Goal: Task Accomplishment & Management: Use online tool/utility

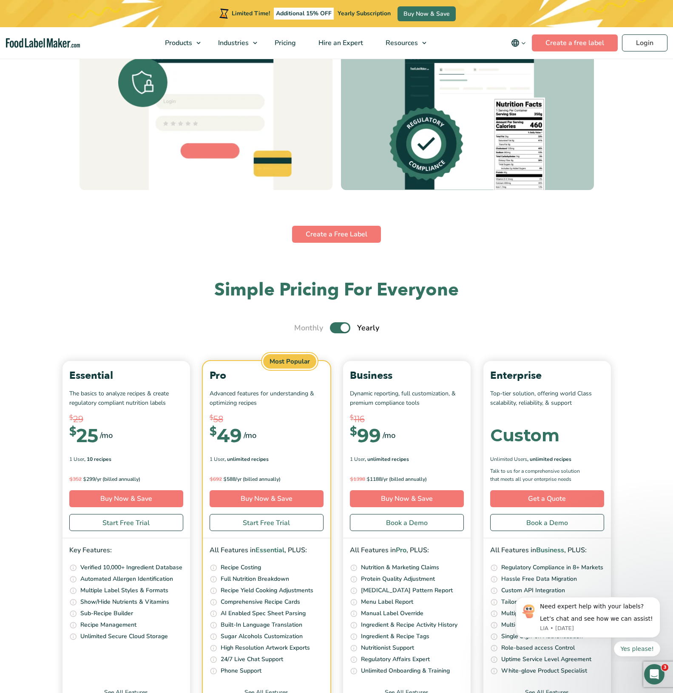
scroll to position [2805, 0]
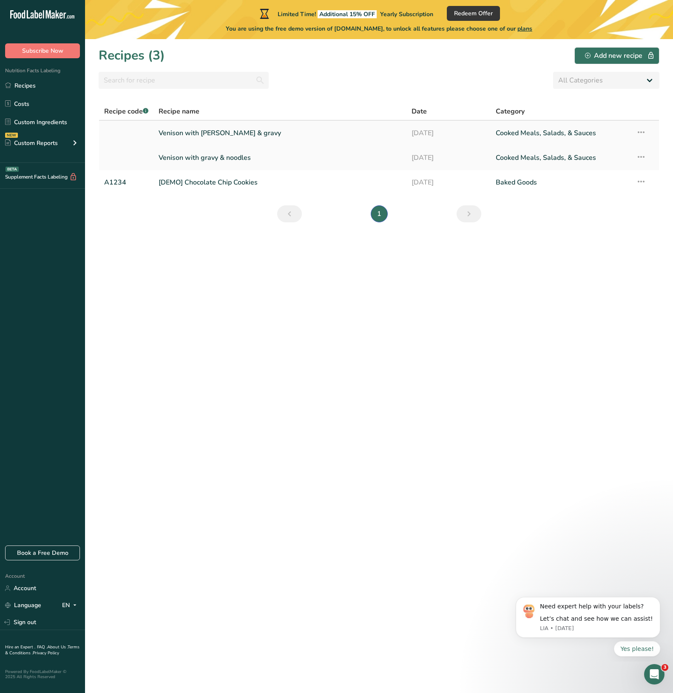
click at [235, 135] on link "Venison with [PERSON_NAME] & gravy" at bounding box center [280, 133] width 242 height 18
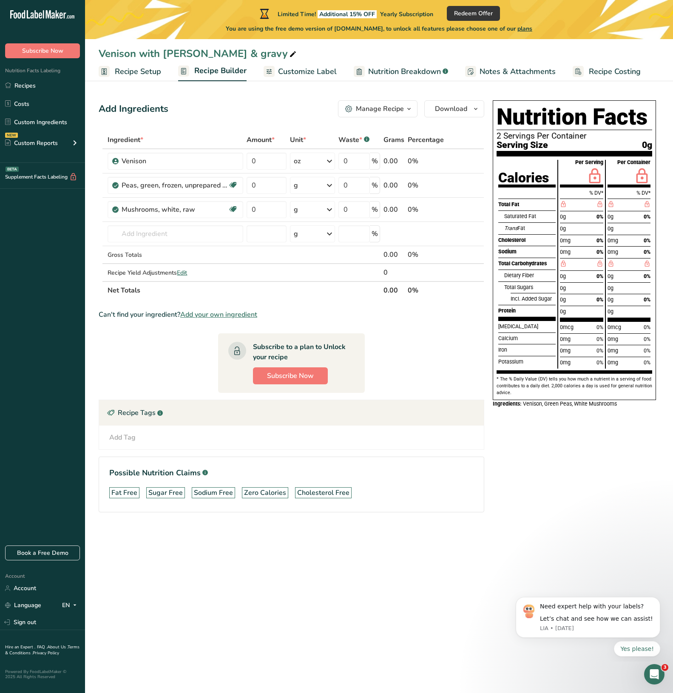
click at [322, 71] on span "Customize Label" at bounding box center [307, 71] width 59 height 11
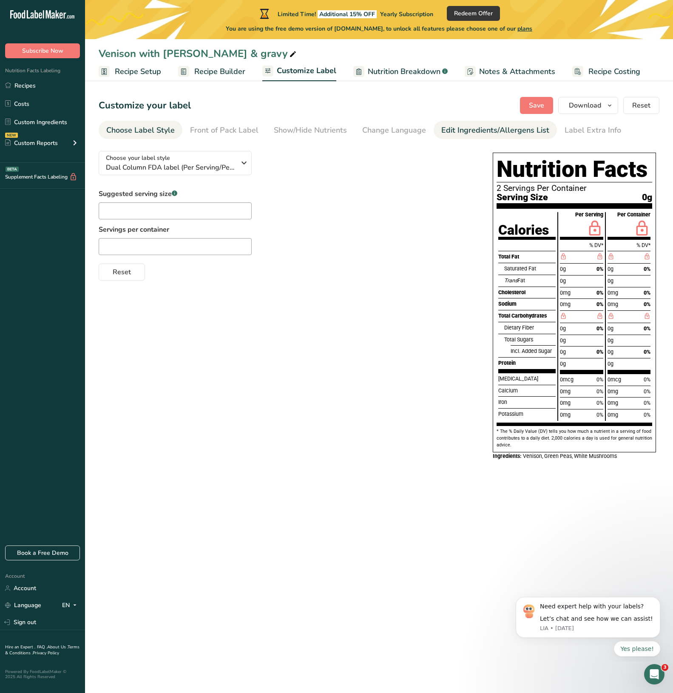
click at [464, 133] on div "Edit Ingredients/Allergens List" at bounding box center [495, 130] width 108 height 11
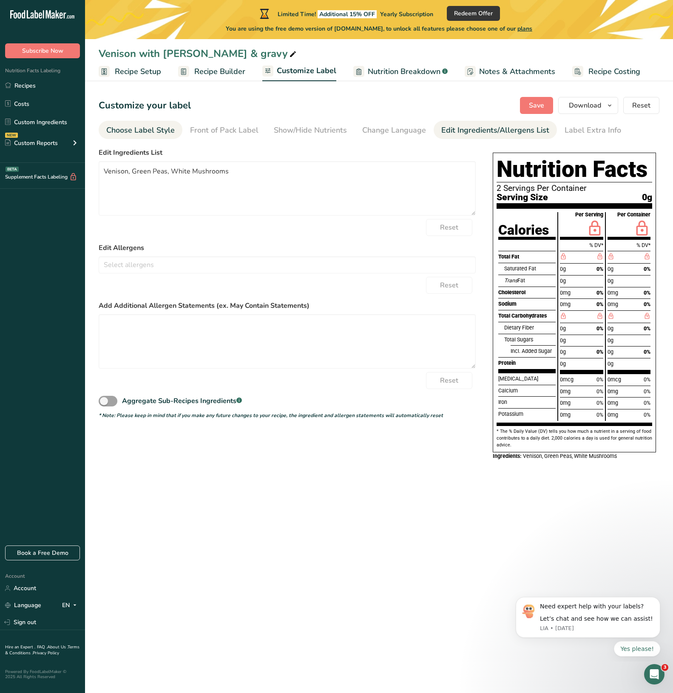
click at [142, 127] on div "Choose Label Style" at bounding box center [140, 130] width 68 height 11
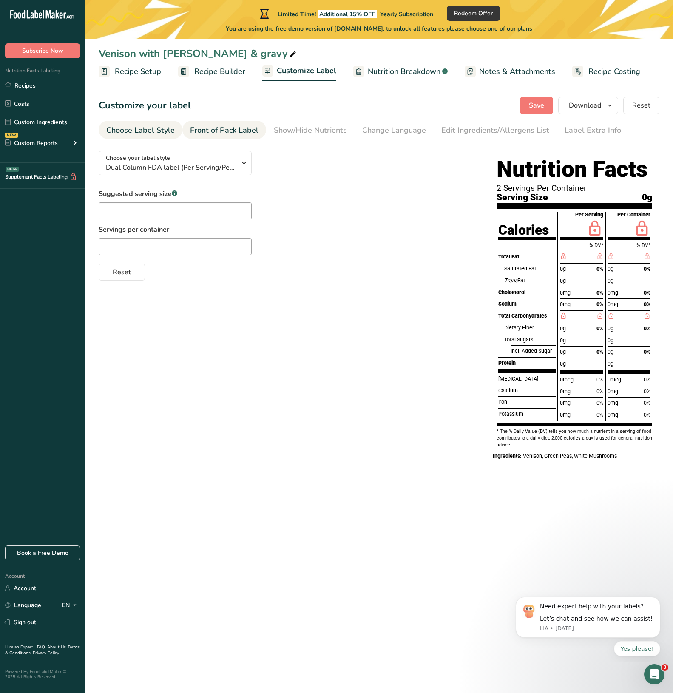
click at [239, 128] on div "Front of Pack Label" at bounding box center [224, 130] width 68 height 11
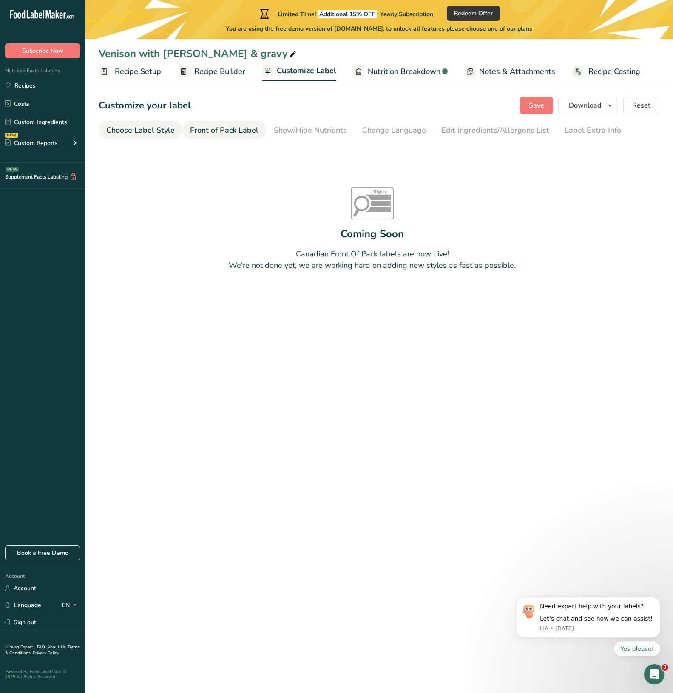
click at [155, 131] on div "Choose Label Style" at bounding box center [140, 130] width 68 height 11
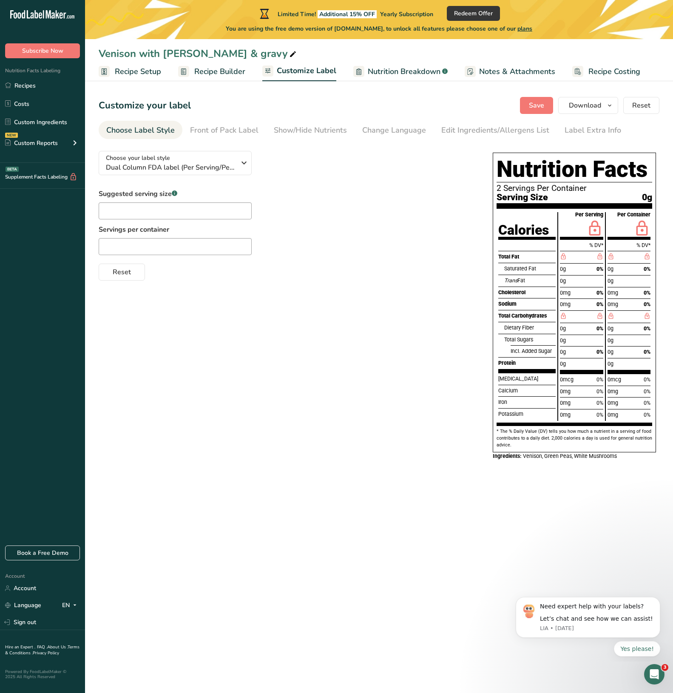
click at [419, 71] on span "Nutrition Breakdown" at bounding box center [404, 71] width 73 height 11
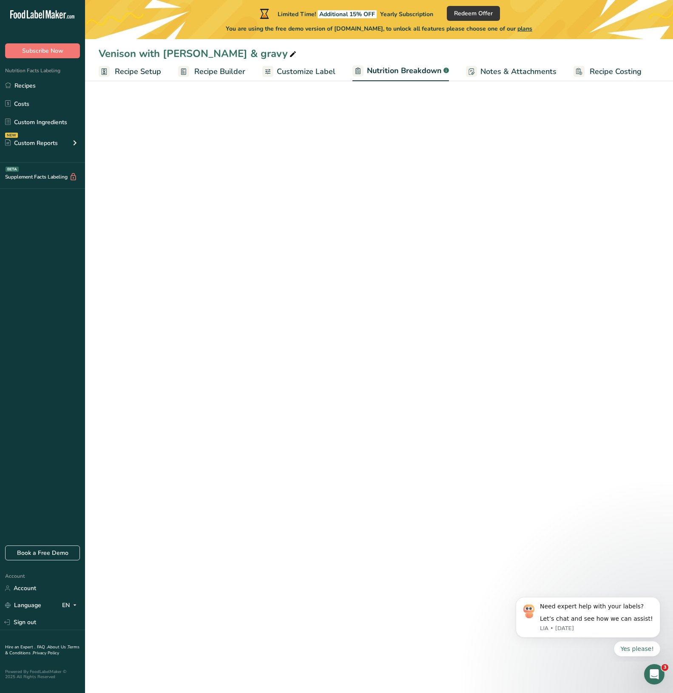
select select "Calories"
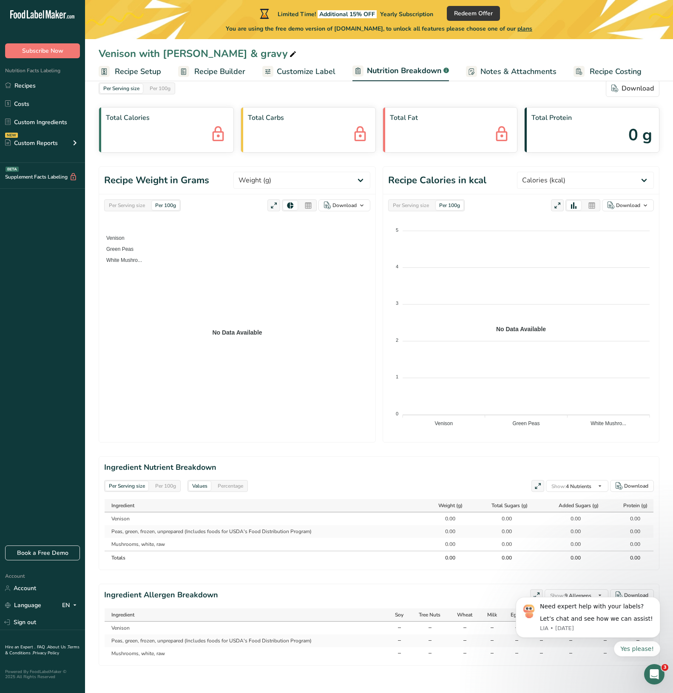
scroll to position [30, 0]
click at [634, 591] on div "Download" at bounding box center [636, 595] width 24 height 8
click at [128, 201] on div "Per Serving size" at bounding box center [126, 205] width 43 height 9
